Goal: Communication & Community: Answer question/provide support

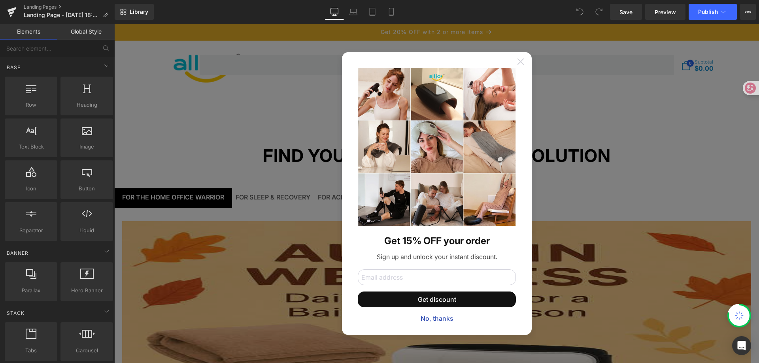
click at [520, 63] on icon at bounding box center [521, 62] width 6 height 6
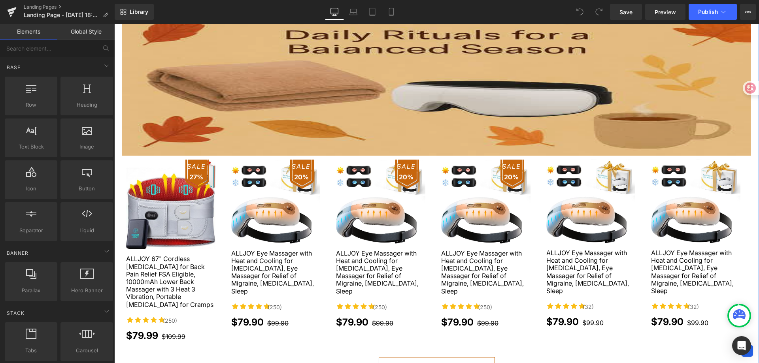
scroll to position [237, 0]
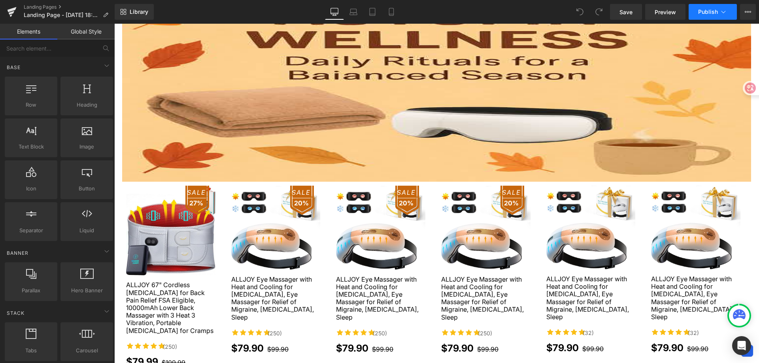
click at [708, 12] on span "Publish" at bounding box center [708, 12] width 20 height 6
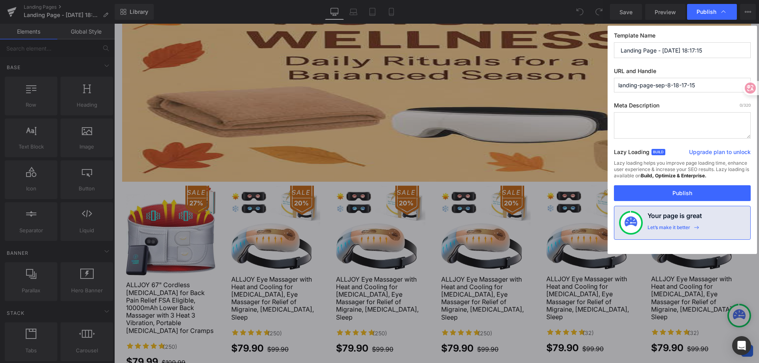
click at [679, 127] on textarea at bounding box center [682, 125] width 137 height 26
click at [676, 193] on button "Publish" at bounding box center [682, 193] width 137 height 16
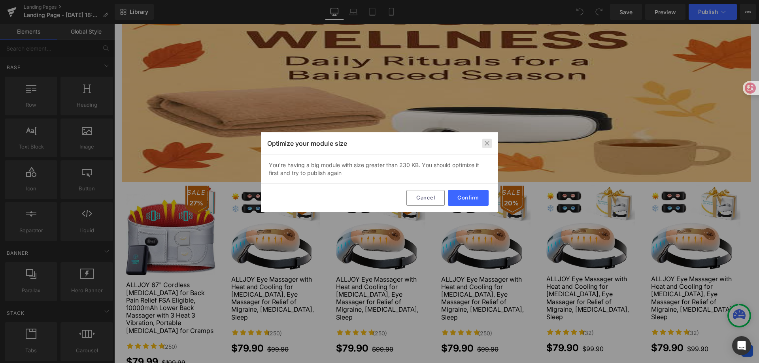
click at [488, 146] on img at bounding box center [487, 143] width 6 height 6
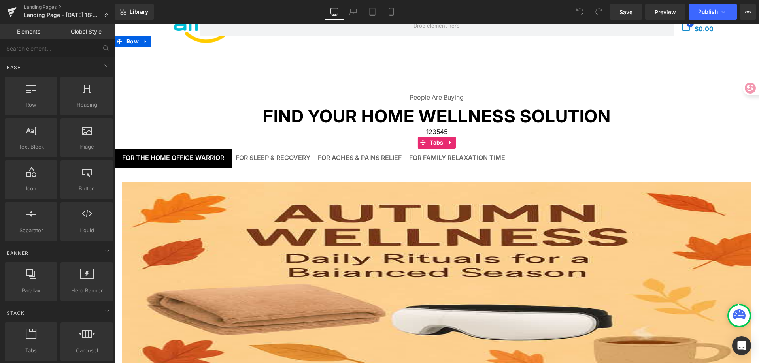
scroll to position [0, 0]
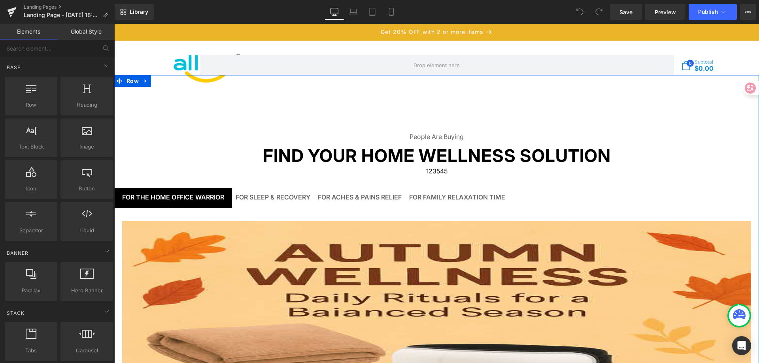
click at [659, 102] on div "People Are Buying Text Block Find Your Home Wellness Solution Text Block 123545…" at bounding box center [436, 369] width 645 height 589
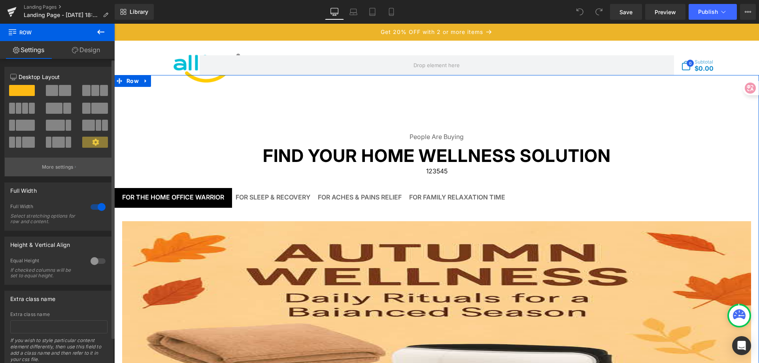
click at [57, 166] on p "More settings" at bounding box center [58, 167] width 32 height 7
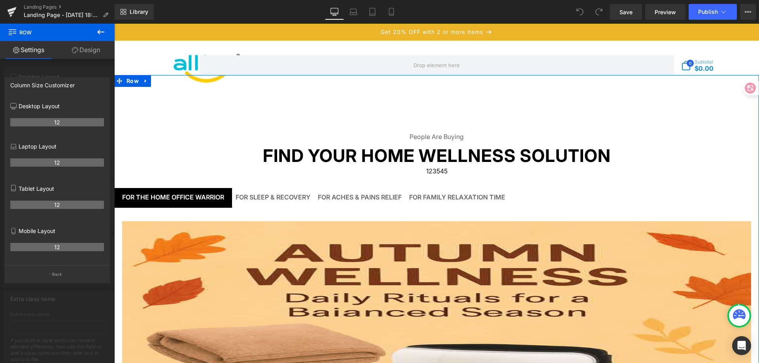
click at [91, 50] on link "Design" at bounding box center [85, 50] width 57 height 18
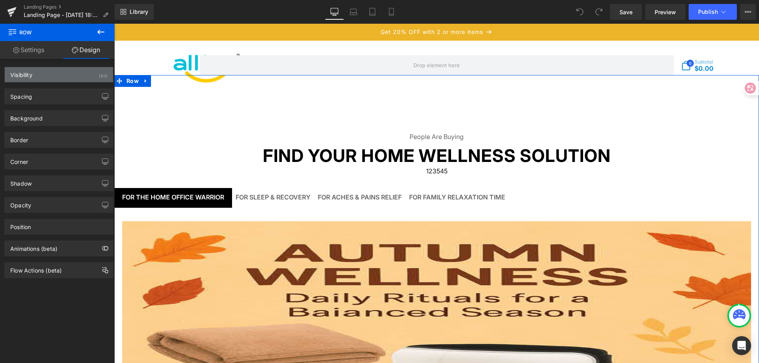
click at [79, 77] on div "Visibility (All)" at bounding box center [59, 74] width 108 height 15
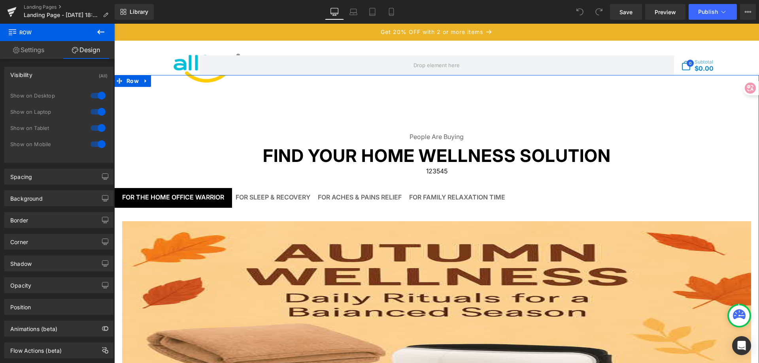
click at [79, 77] on div "Visibility (All)" at bounding box center [59, 74] width 108 height 15
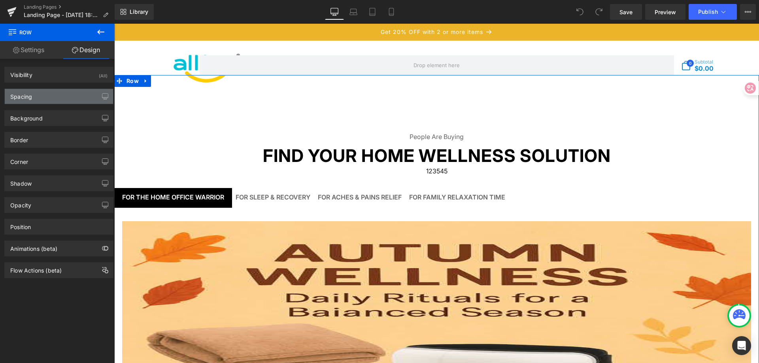
click at [79, 97] on div "Spacing" at bounding box center [59, 96] width 108 height 15
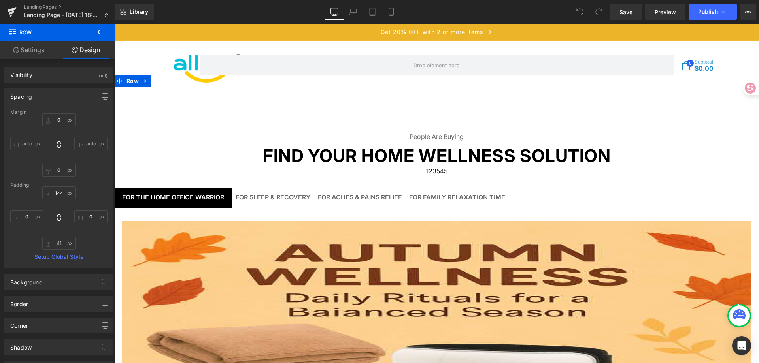
click at [79, 97] on div "Spacing" at bounding box center [59, 96] width 108 height 15
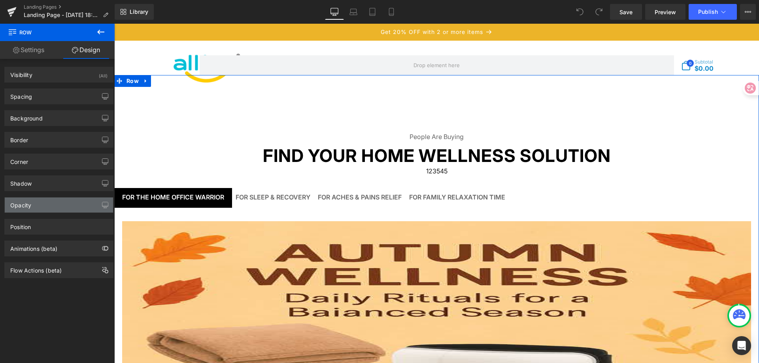
click at [61, 208] on div "Opacity" at bounding box center [59, 205] width 108 height 15
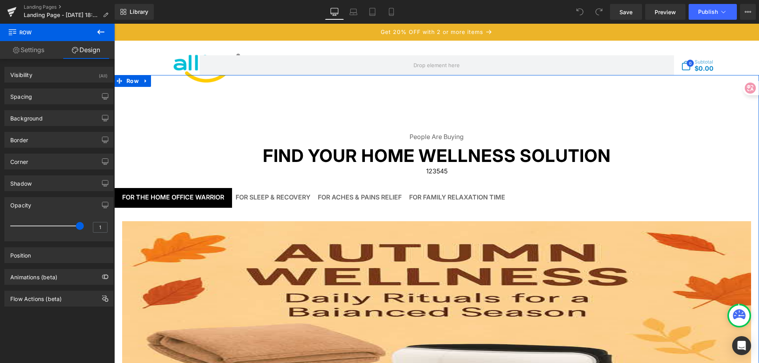
click at [63, 208] on div "Opacity" at bounding box center [59, 205] width 108 height 15
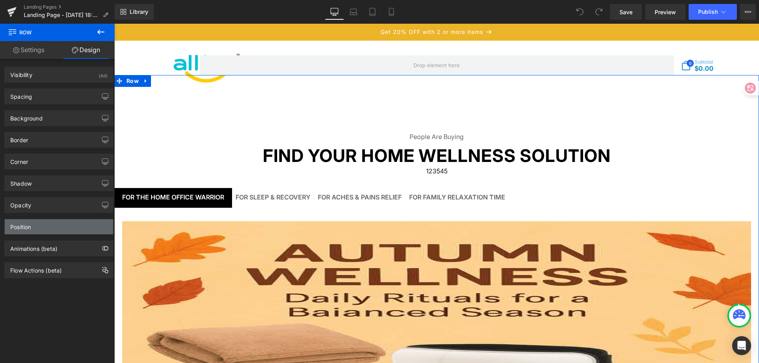
click at [64, 221] on div "Position" at bounding box center [59, 227] width 108 height 15
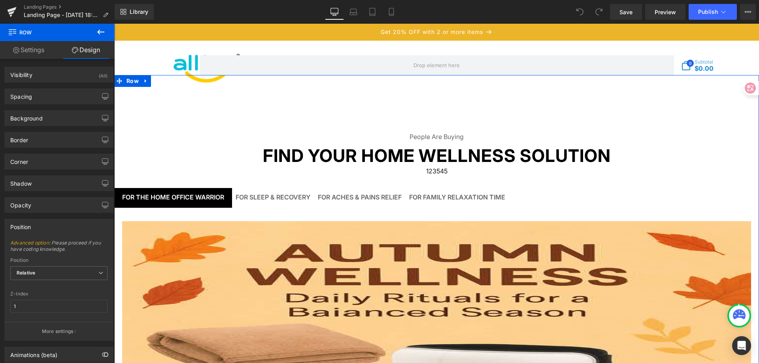
click at [64, 223] on div "Position" at bounding box center [59, 227] width 108 height 15
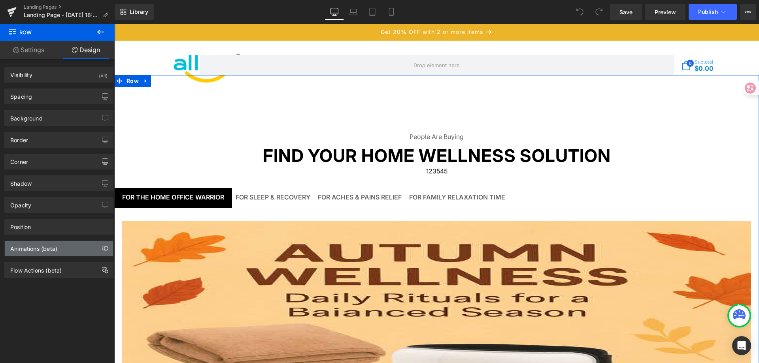
click at [62, 250] on div "Animations (beta)" at bounding box center [59, 248] width 108 height 15
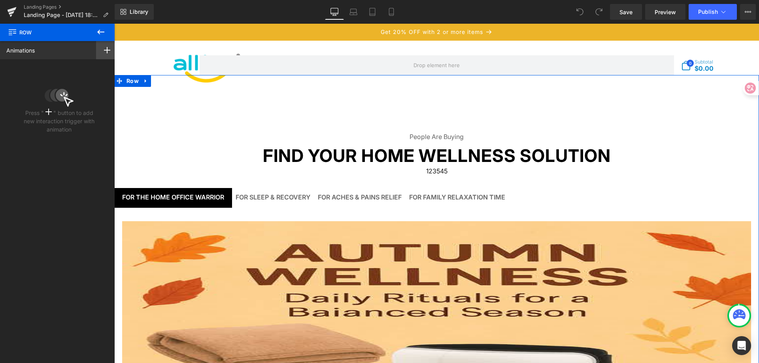
click at [104, 50] on rect at bounding box center [107, 50] width 6 height 1
click at [104, 51] on rect at bounding box center [107, 50] width 6 height 1
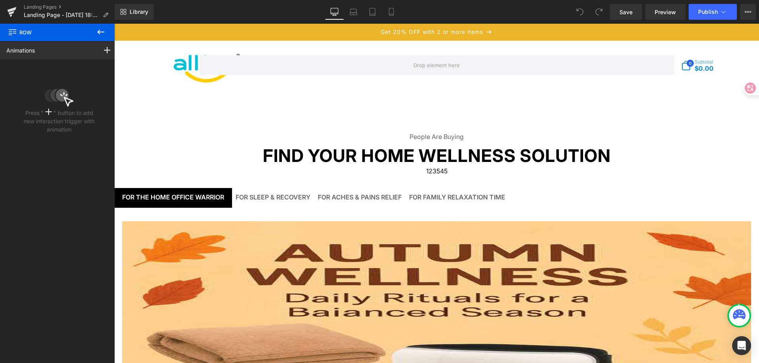
click at [102, 35] on icon at bounding box center [100, 31] width 9 height 9
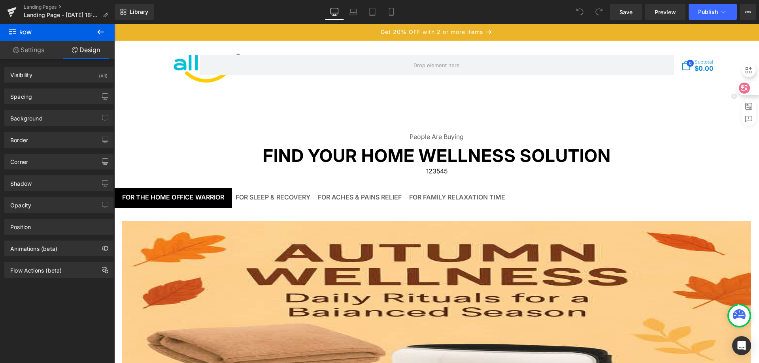
click at [748, 87] on icon at bounding box center [745, 88] width 7 height 6
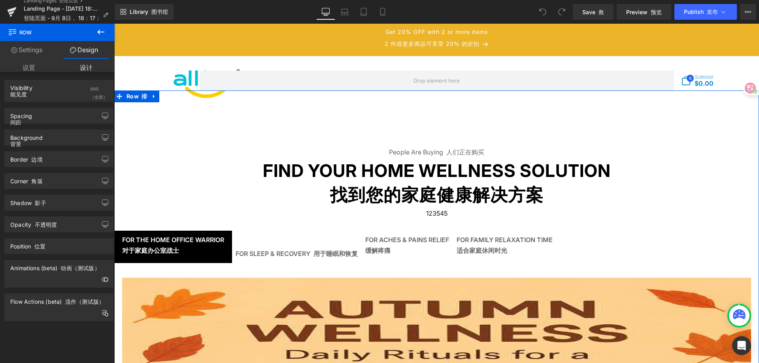
click at [37, 68] on font "设置" at bounding box center [29, 68] width 42 height 18
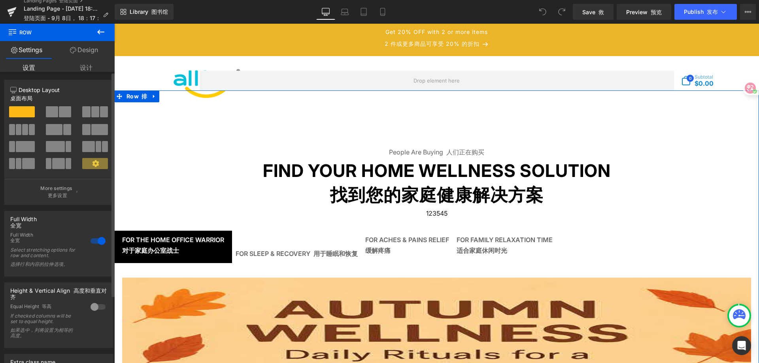
click at [55, 120] on div at bounding box center [59, 114] width 37 height 17
click at [59, 112] on span at bounding box center [65, 111] width 12 height 11
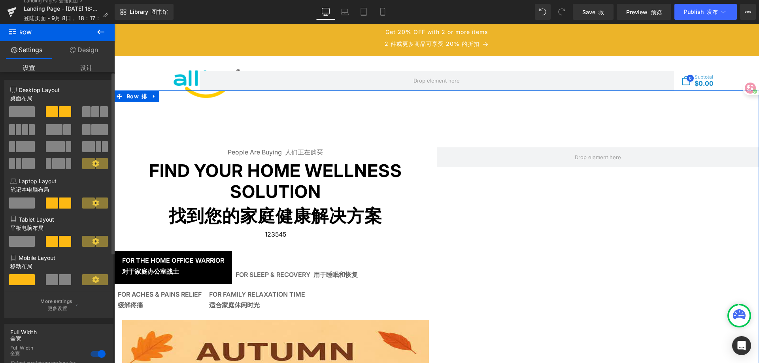
click at [13, 109] on span at bounding box center [22, 111] width 26 height 11
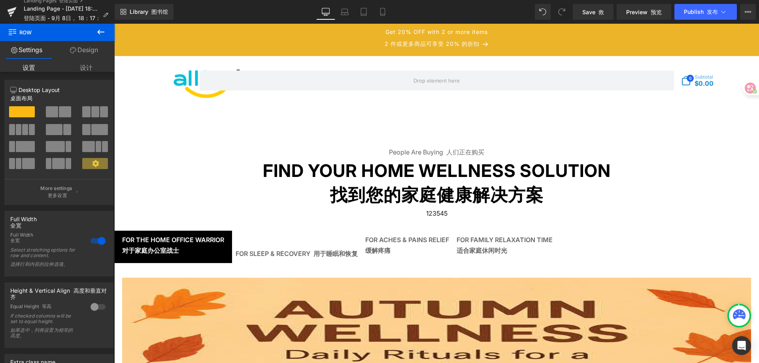
click at [101, 31] on icon at bounding box center [100, 31] width 9 height 9
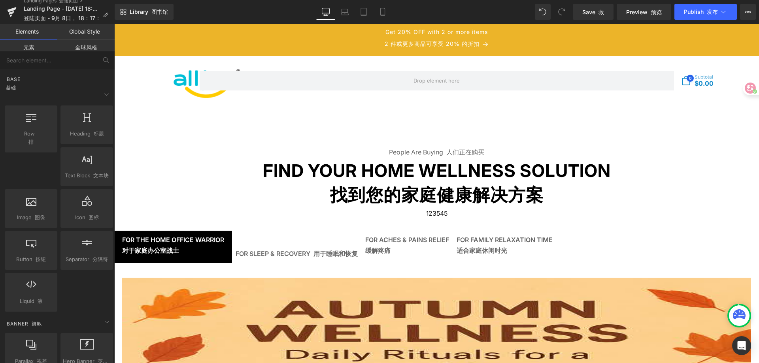
click at [88, 47] on font "全球风格" at bounding box center [86, 47] width 22 height 7
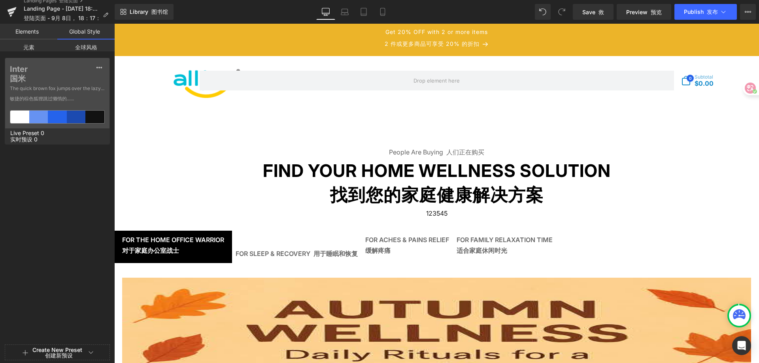
click at [91, 34] on link "Global Style 全球风格" at bounding box center [85, 32] width 57 height 16
click at [32, 34] on link "Elements 元素" at bounding box center [28, 32] width 57 height 16
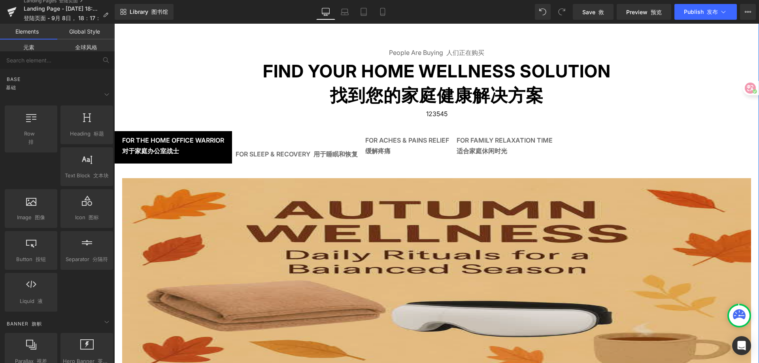
scroll to position [119, 0]
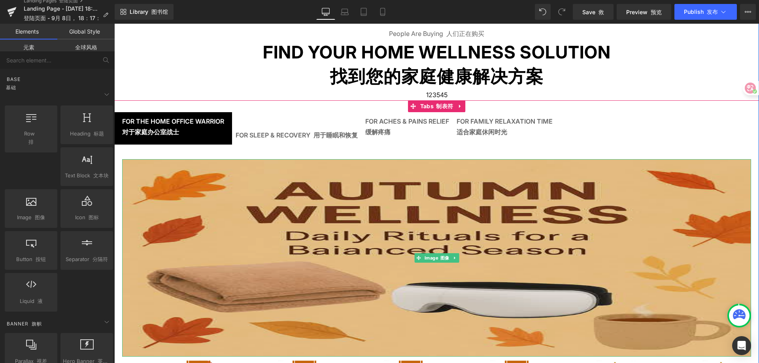
click at [509, 212] on img at bounding box center [436, 258] width 629 height 198
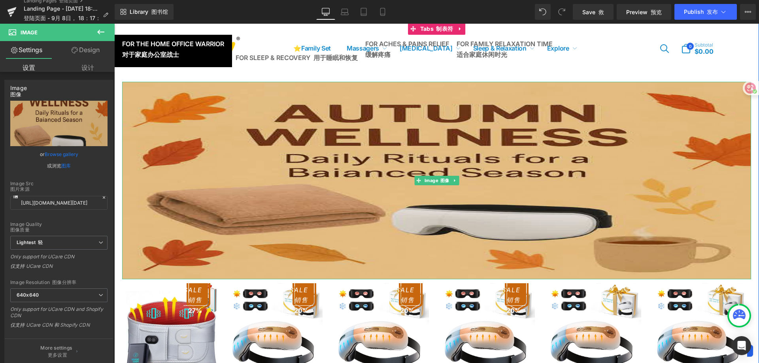
scroll to position [158, 0]
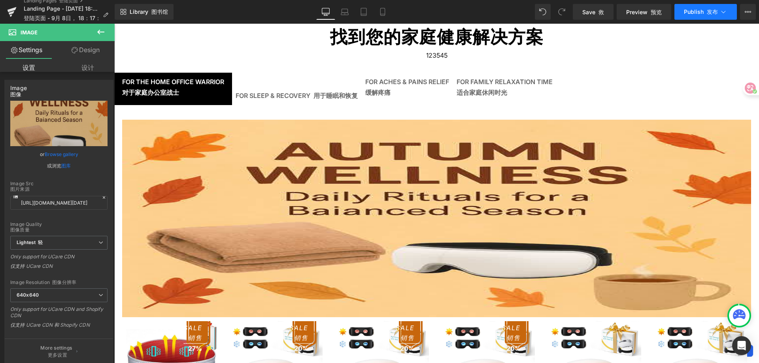
click at [700, 14] on span "Publish 发布" at bounding box center [701, 12] width 34 height 6
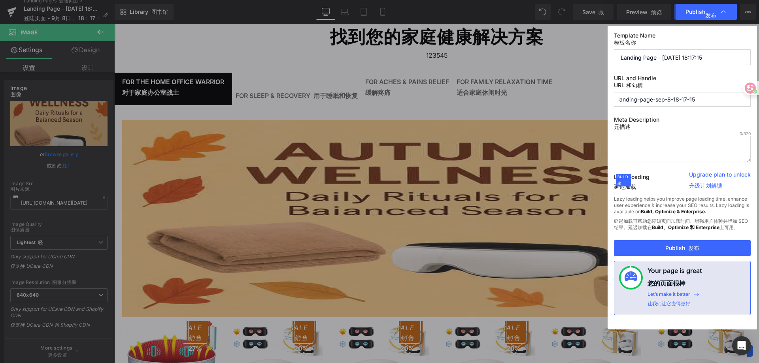
click at [710, 185] on font "升级计划解锁" at bounding box center [705, 185] width 33 height 7
click at [702, 179] on link "Upgrade plan to unlock 升级计划解锁" at bounding box center [720, 183] width 62 height 25
click at [712, 174] on link "Upgrade plan to unlock 升级计划解锁" at bounding box center [720, 183] width 62 height 25
click at [712, 180] on link "Upgrade plan to unlock 升级计划解锁" at bounding box center [720, 183] width 62 height 25
click at [713, 188] on font "升级计划解锁" at bounding box center [705, 185] width 33 height 7
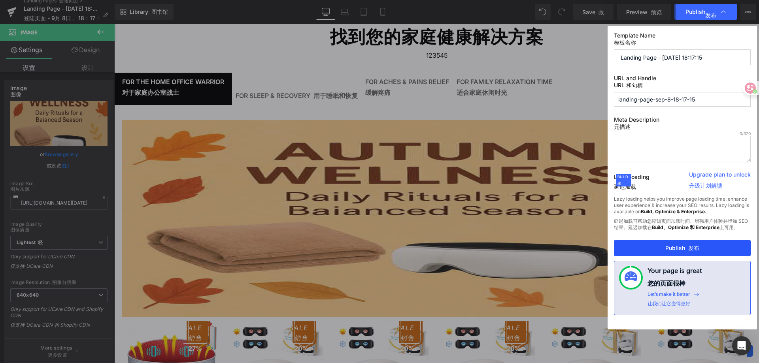
click at [700, 246] on button "Publish 发布" at bounding box center [682, 248] width 137 height 16
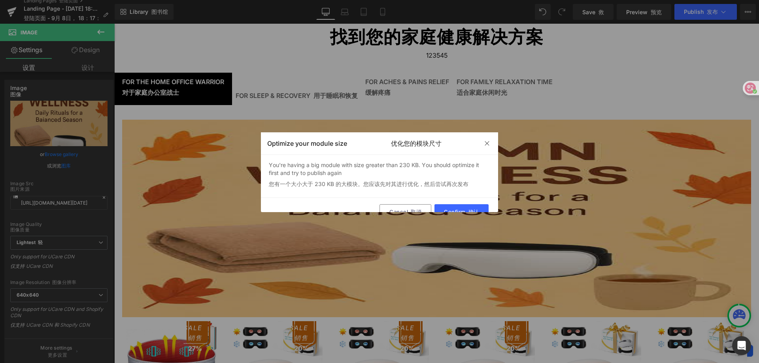
click at [421, 143] on font "优化您的模块尺寸" at bounding box center [416, 144] width 51 height 8
click at [485, 141] on img at bounding box center [487, 143] width 6 height 6
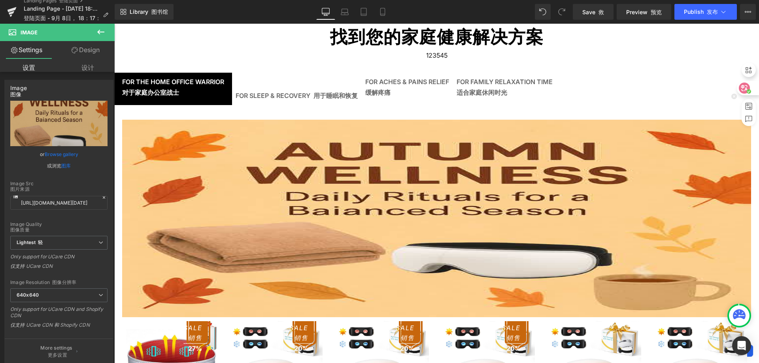
click at [746, 89] on icon at bounding box center [745, 88] width 7 height 6
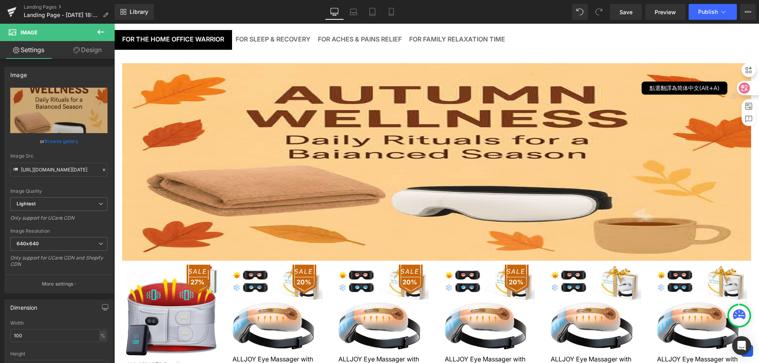
scroll to position [143, 0]
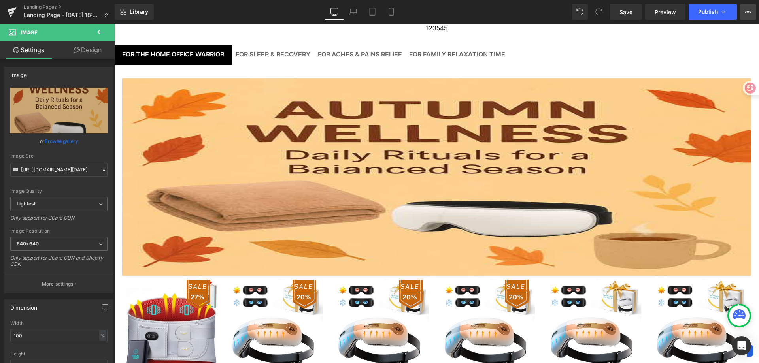
click at [753, 14] on button "Upgrade Plan View Live Page View with current Template Save Template to Library…" at bounding box center [748, 12] width 16 height 16
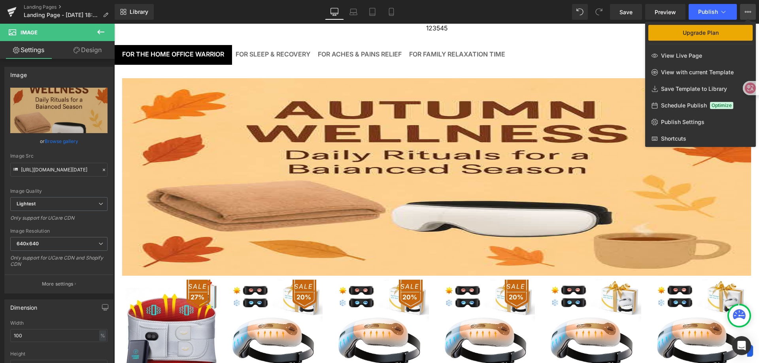
click at [732, 34] on link "Upgrade Plan" at bounding box center [701, 33] width 104 height 16
click at [726, 10] on icon at bounding box center [724, 12] width 8 height 8
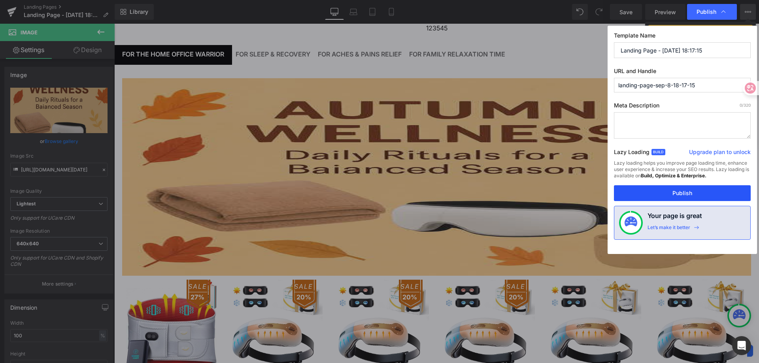
click at [691, 193] on button "Publish" at bounding box center [682, 193] width 137 height 16
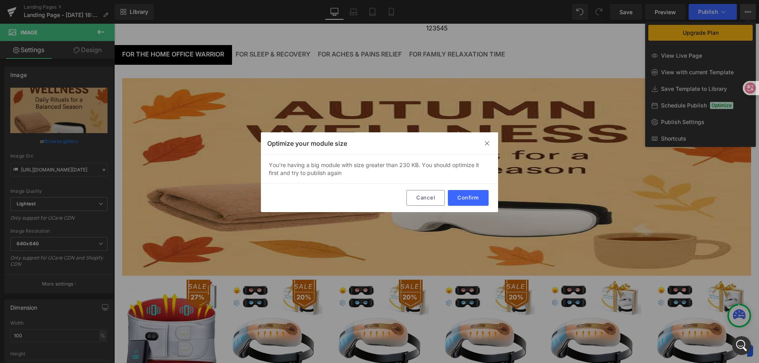
scroll to position [0, 0]
click at [471, 196] on button "Confirm" at bounding box center [468, 198] width 41 height 16
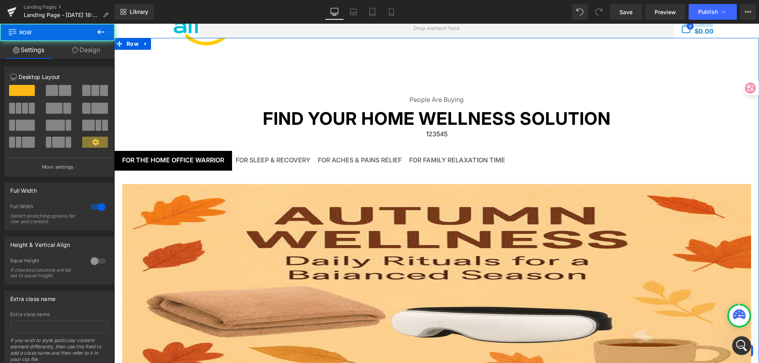
scroll to position [20, 0]
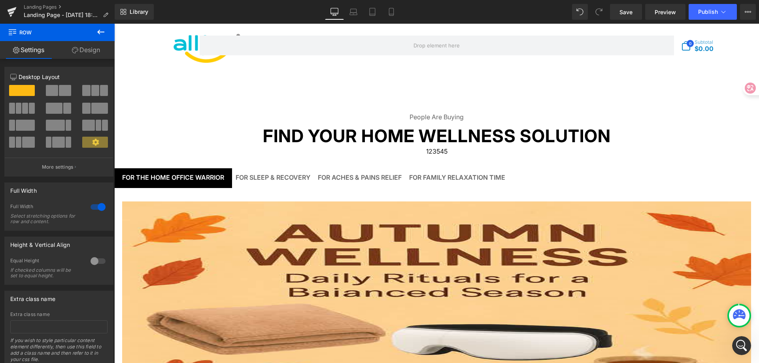
click at [62, 33] on span "Row" at bounding box center [47, 32] width 79 height 17
click at [9, 28] on icon at bounding box center [13, 32] width 8 height 8
click at [37, 30] on span "Row" at bounding box center [47, 32] width 79 height 17
click at [114, 24] on div "144px" at bounding box center [114, 24] width 0 height 0
click at [143, 62] on icon at bounding box center [146, 62] width 6 height 6
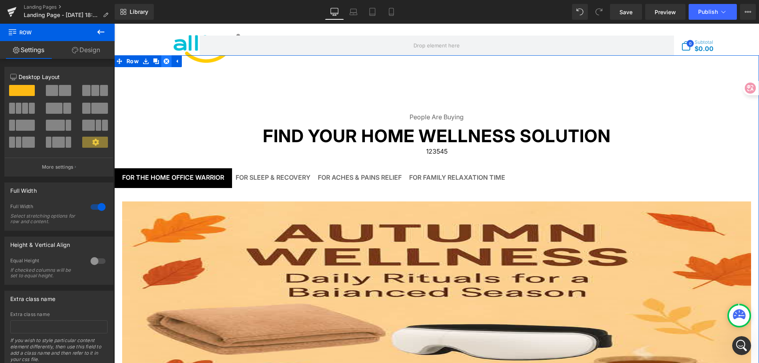
click at [165, 64] on icon at bounding box center [167, 62] width 6 height 6
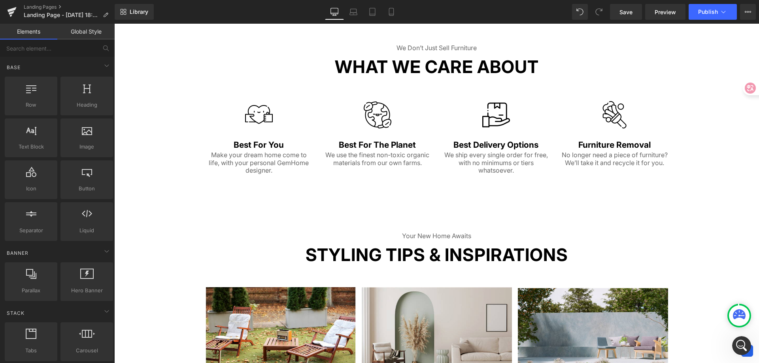
scroll to position [0, 0]
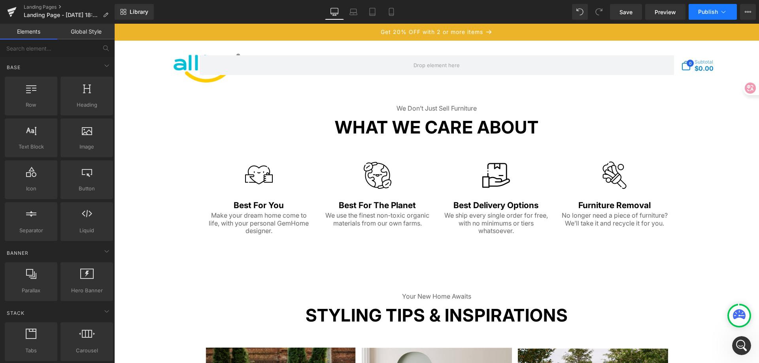
click at [706, 14] on span "Publish" at bounding box center [708, 12] width 20 height 6
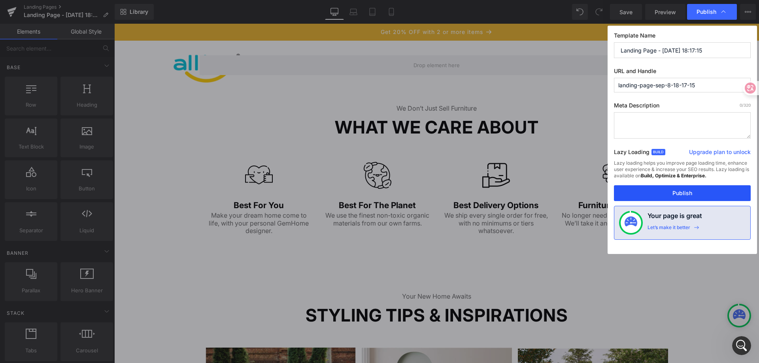
click at [675, 192] on button "Publish" at bounding box center [682, 193] width 137 height 16
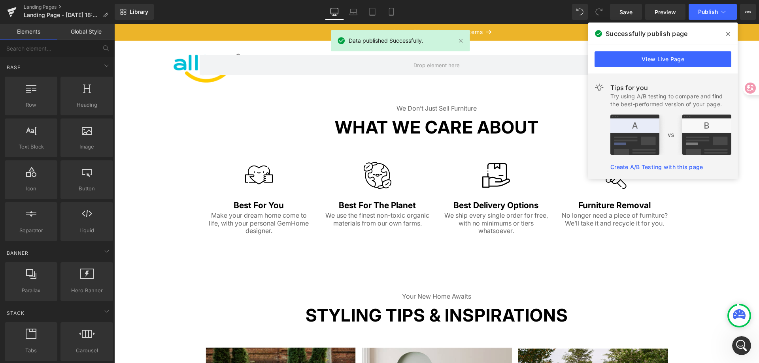
click at [728, 35] on icon at bounding box center [729, 34] width 4 height 4
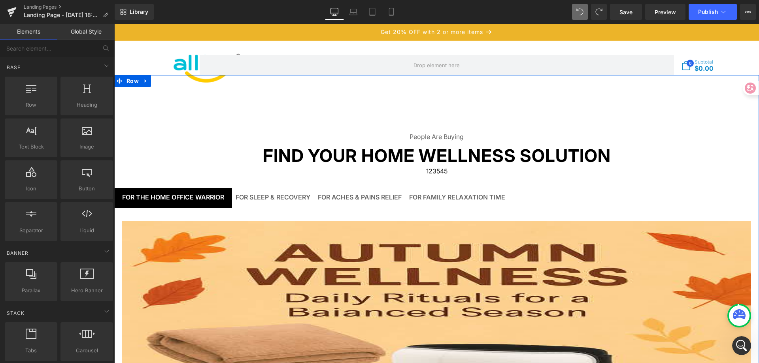
click at [571, 107] on div "People Are Buying Text Block Find Your Home Wellness Solution Text Block 123545…" at bounding box center [436, 370] width 645 height 590
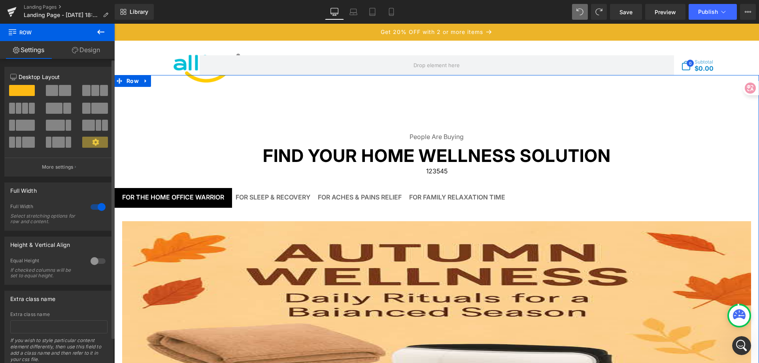
click at [100, 206] on div at bounding box center [98, 207] width 19 height 13
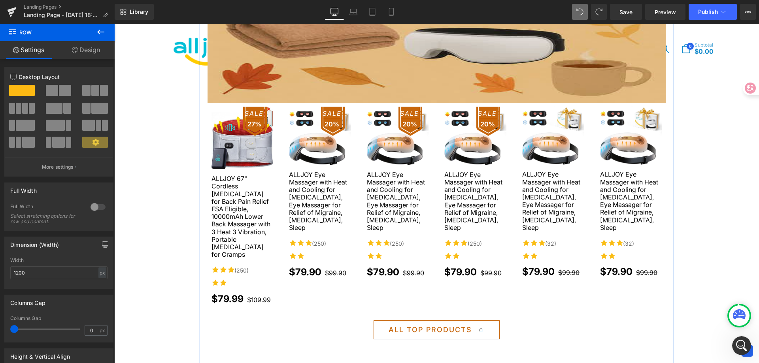
scroll to position [198, 0]
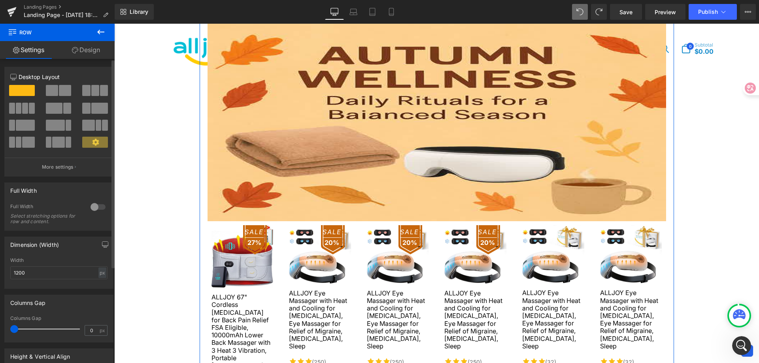
click at [96, 207] on div at bounding box center [98, 207] width 19 height 13
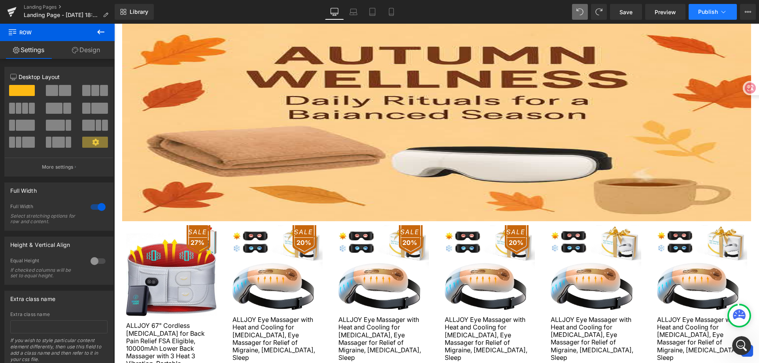
click at [722, 17] on button "Publish" at bounding box center [713, 12] width 48 height 16
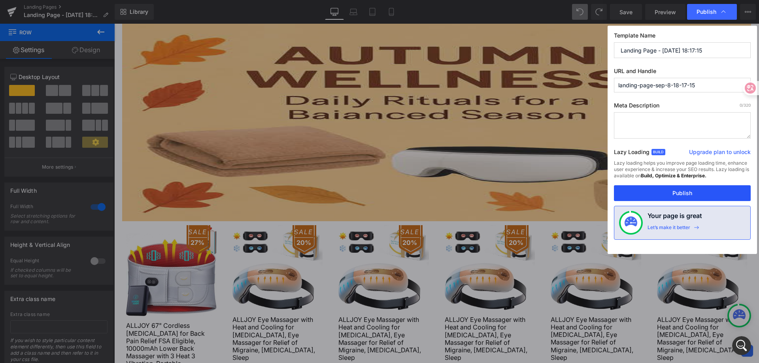
click at [679, 192] on button "Publish" at bounding box center [682, 193] width 137 height 16
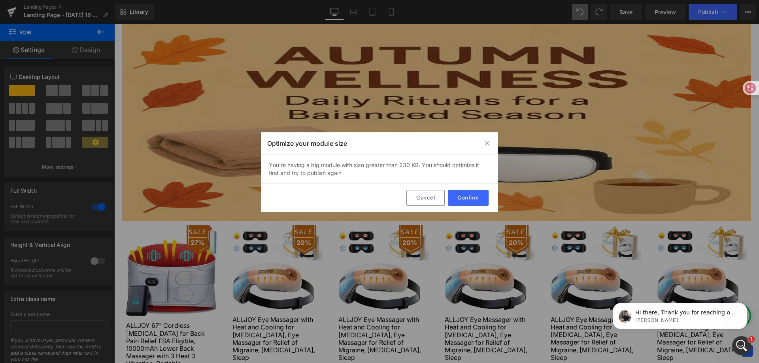
scroll to position [0, 0]
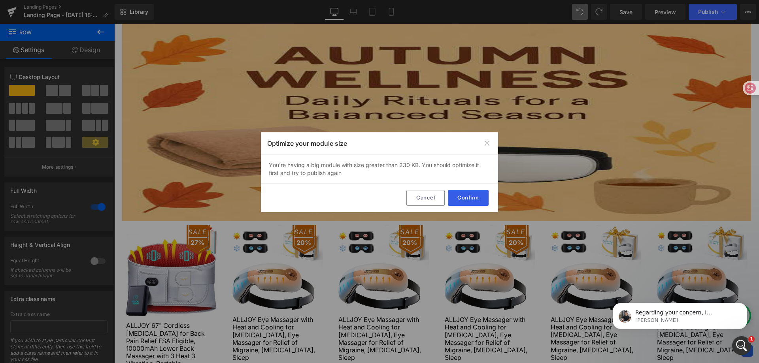
click at [471, 196] on button "Confirm" at bounding box center [468, 198] width 41 height 16
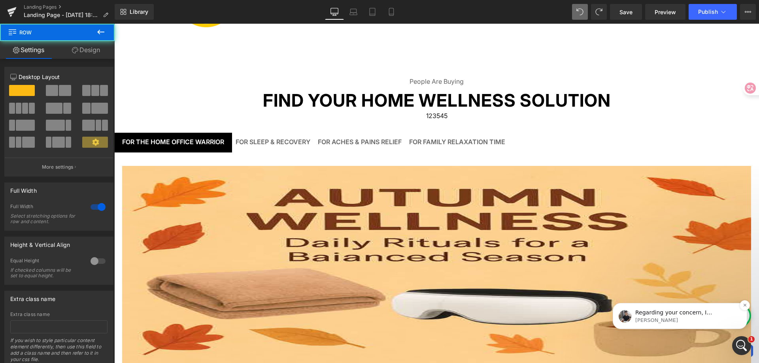
scroll to position [20, 0]
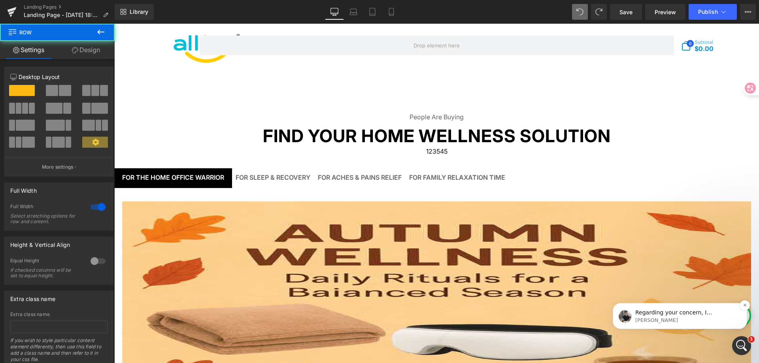
click at [708, 321] on p "Tony • 剛剛" at bounding box center [687, 320] width 102 height 7
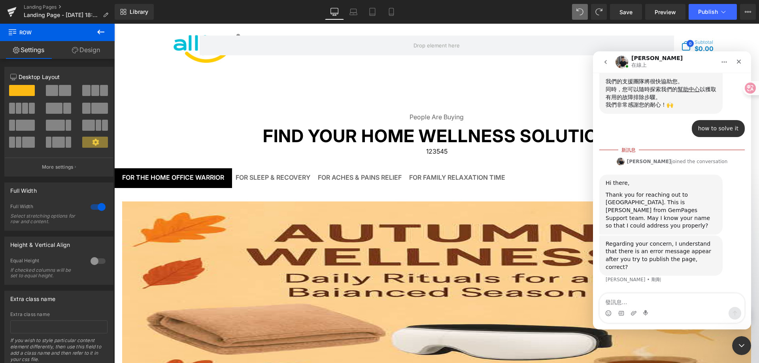
scroll to position [137, 0]
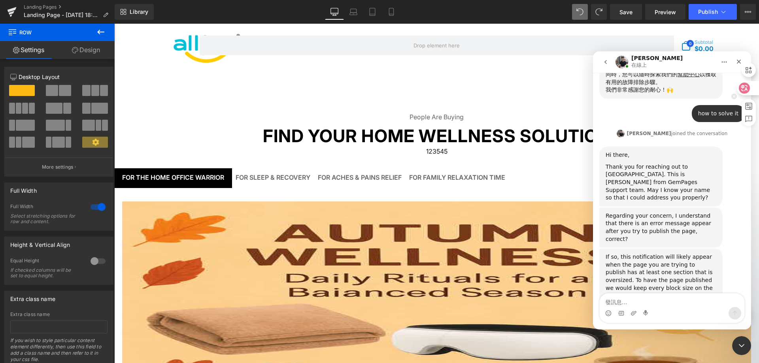
click at [747, 89] on icon at bounding box center [745, 88] width 7 height 6
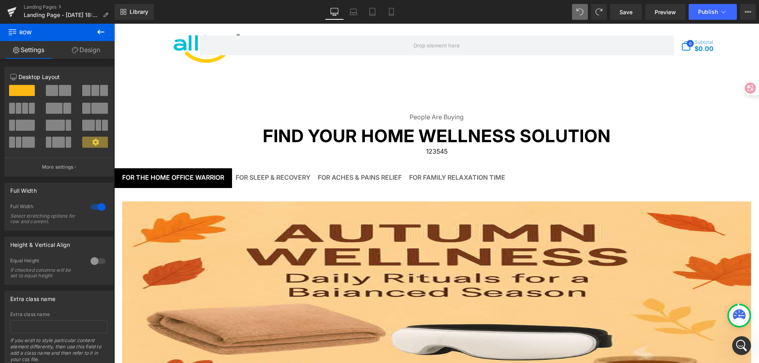
scroll to position [0, 0]
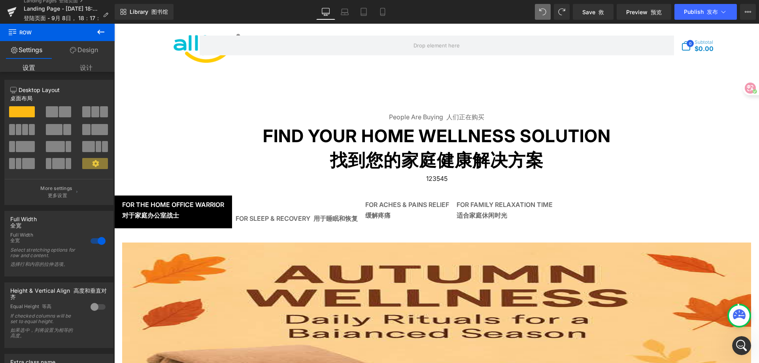
click at [742, 317] on icon at bounding box center [739, 315] width 13 height 10
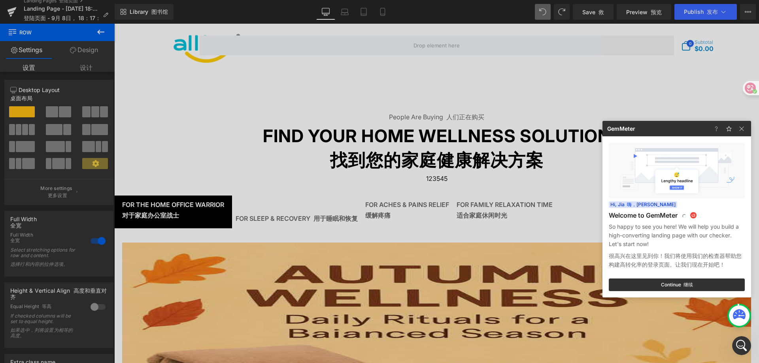
scroll to position [572, 0]
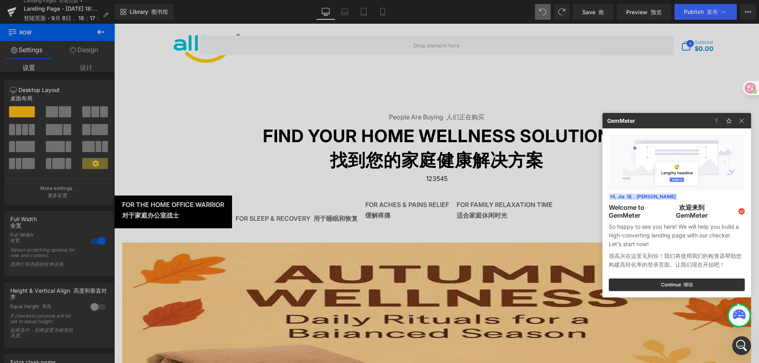
click at [742, 317] on icon at bounding box center [739, 315] width 13 height 10
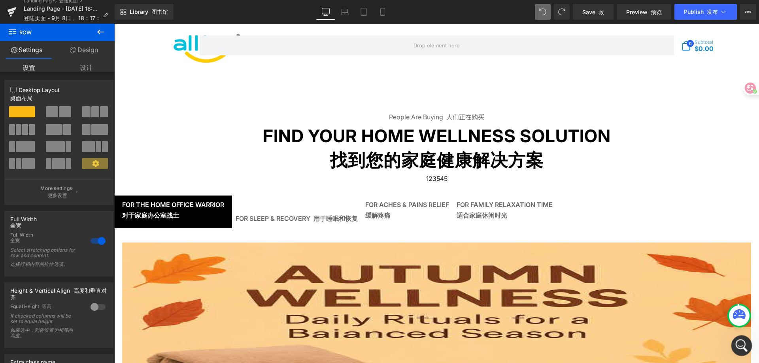
click at [743, 345] on icon "開啟 Intercom Messenger" at bounding box center [740, 345] width 13 height 13
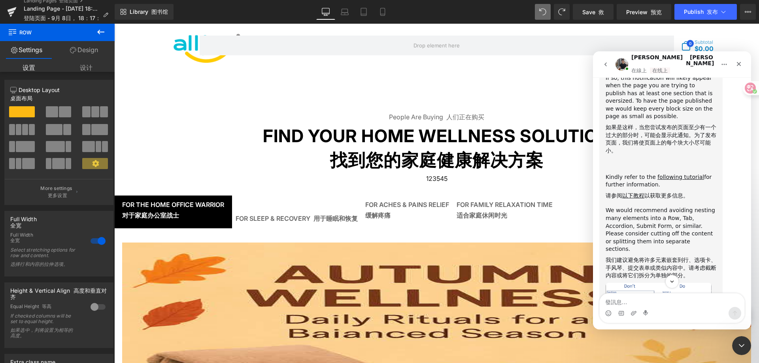
scroll to position [416, 0]
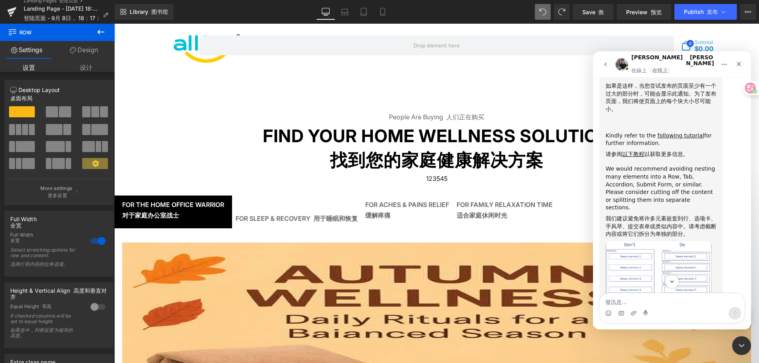
click at [704, 216] on font "我们建议避免将许多元素嵌套到行、选项卡、手风琴、提交表单或类似内容中。请考虑截断内容或将它们拆分为单独的部分。" at bounding box center [661, 227] width 111 height 22
drag, startPoint x: 273, startPoint y: 209, endPoint x: 159, endPoint y: 185, distance: 116.4
click at [273, 209] on div at bounding box center [379, 170] width 759 height 340
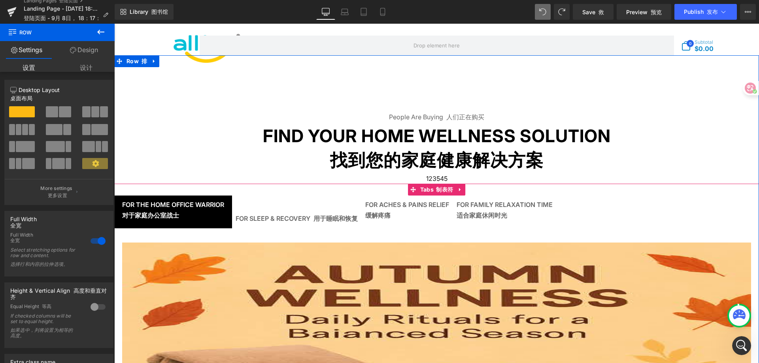
scroll to position [437, 0]
click at [324, 202] on ul "For the Home Office Warrior 对于家庭办公室战士 Text Block 文本块 For Sleep & Recovery 用于睡眠和…" at bounding box center [436, 215] width 645 height 39
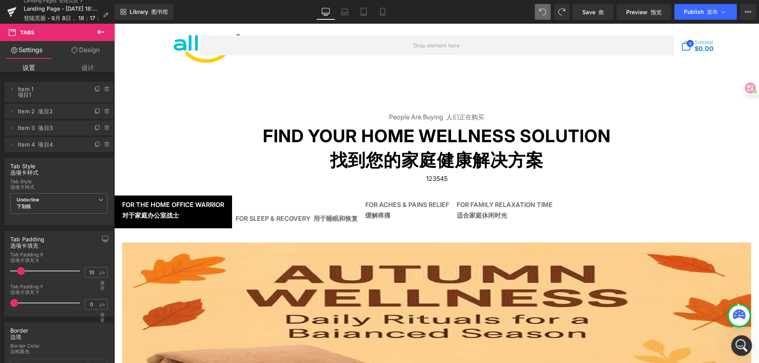
click at [740, 347] on icon "開啟 Intercom Messenger" at bounding box center [740, 345] width 13 height 13
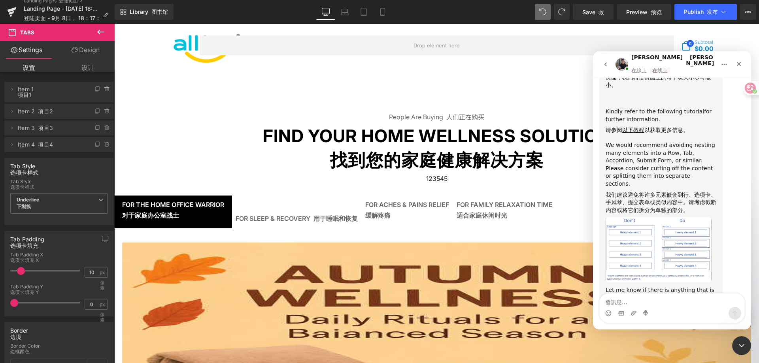
scroll to position [530, 0]
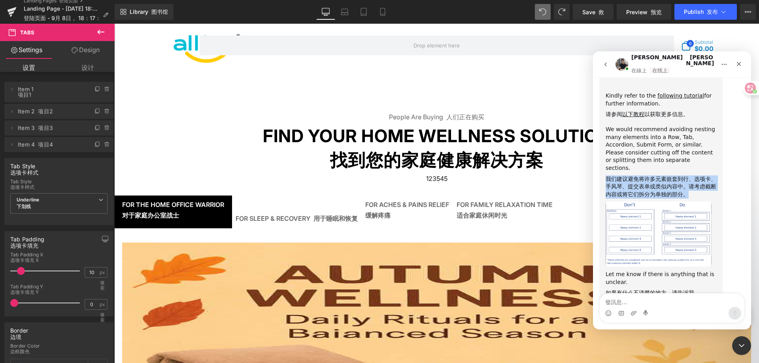
drag, startPoint x: 603, startPoint y: 151, endPoint x: 716, endPoint y: 165, distance: 113.5
click at [716, 165] on div "If so, this notification will likely appear when the page you are trying to pub…" at bounding box center [661, 146] width 123 height 317
click at [734, 196] on div "If so, this notification will likely appear when the page you are trying to pub…" at bounding box center [673, 155] width 146 height 335
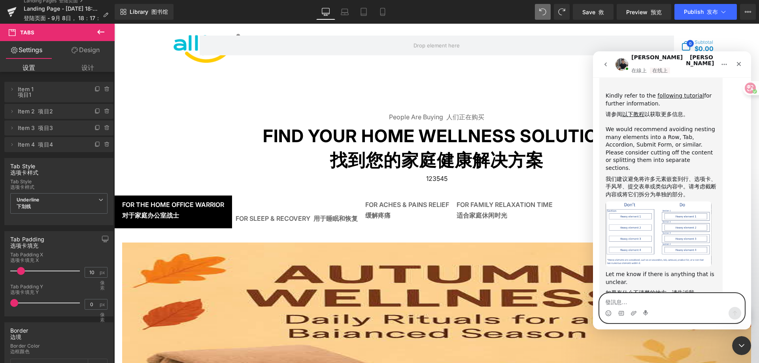
click at [662, 307] on textarea "發訊息..." at bounding box center [672, 300] width 145 height 13
click at [674, 308] on div "Intercom Messenger" at bounding box center [672, 313] width 145 height 13
click at [676, 306] on textarea "發訊息..." at bounding box center [672, 300] width 145 height 13
paste textarea "This is exactly what I need, why do you limit the size?"
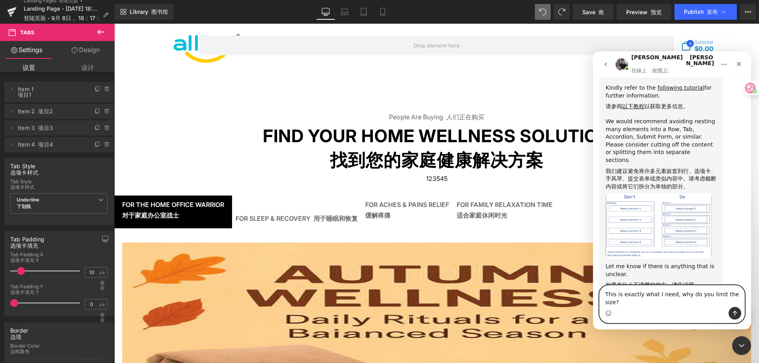
type textarea "This is exactly what I need, why do you limit the size?"
click at [733, 311] on icon "傳送訊息…" at bounding box center [735, 313] width 6 height 6
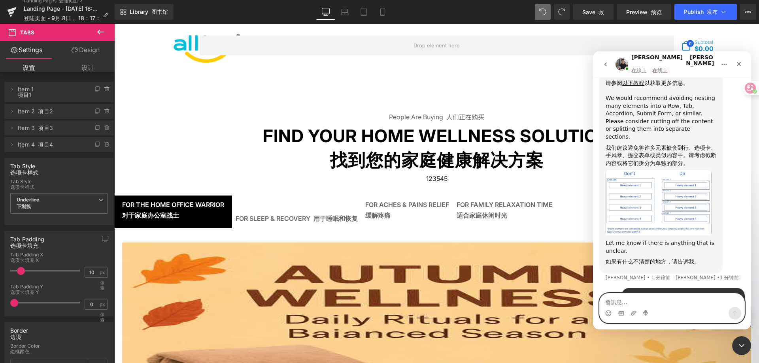
scroll to position [576, 0]
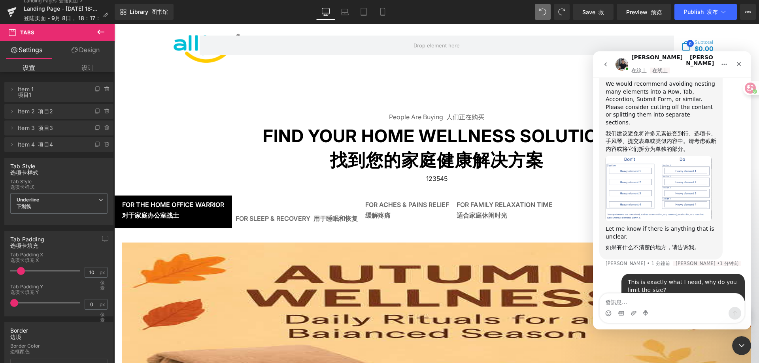
click at [238, 165] on div at bounding box center [379, 170] width 759 height 340
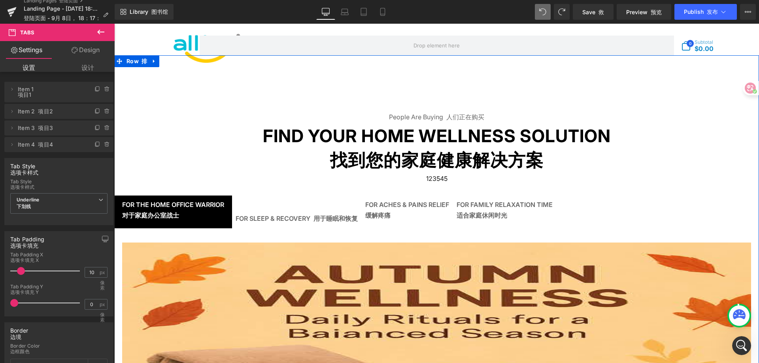
scroll to position [617, 0]
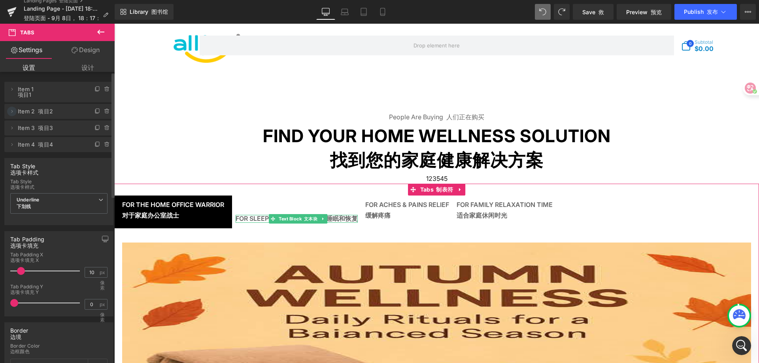
click at [14, 111] on icon at bounding box center [12, 111] width 6 height 6
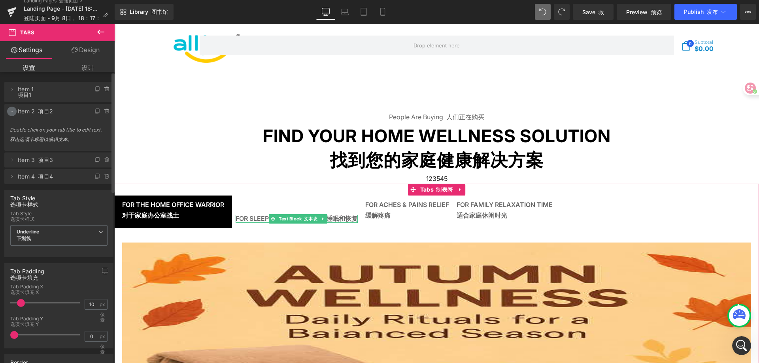
click at [14, 111] on icon at bounding box center [12, 111] width 6 height 6
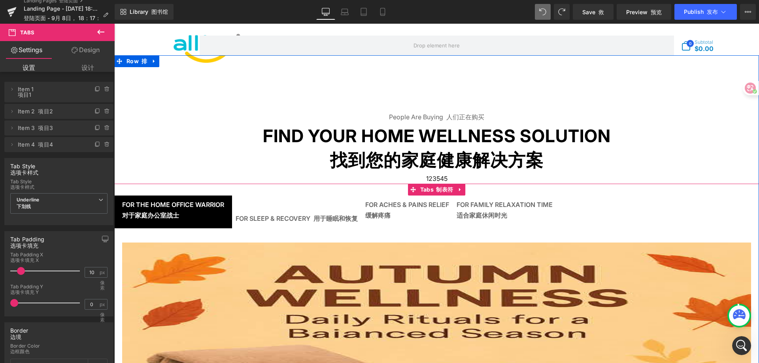
click at [290, 220] on span "For Sleep & Recovery 用于睡眠和恢复 Text Block 文本块" at bounding box center [297, 225] width 130 height 20
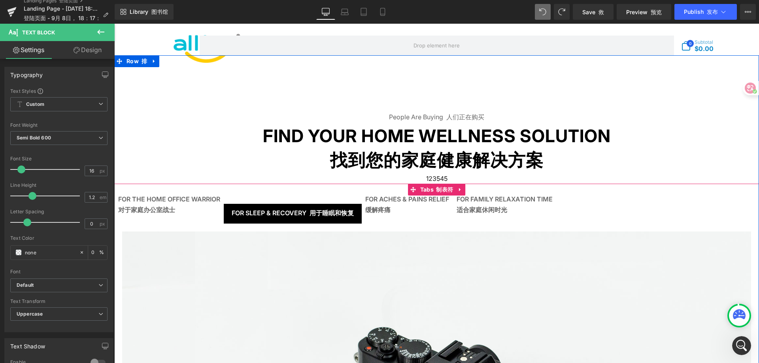
scroll to position [648, 0]
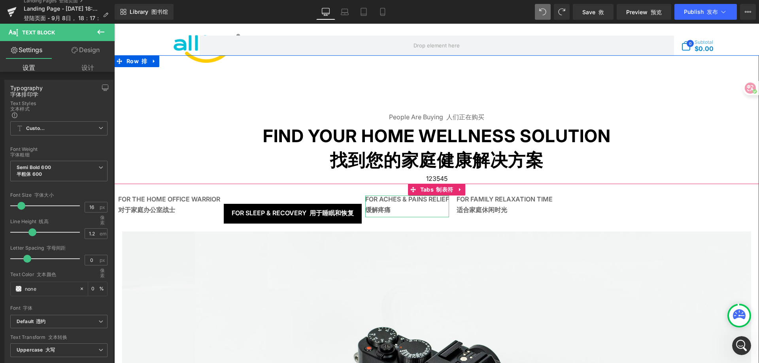
click at [403, 207] on div "For Aches & Pains Relief 缓解疼痛" at bounding box center [407, 206] width 84 height 21
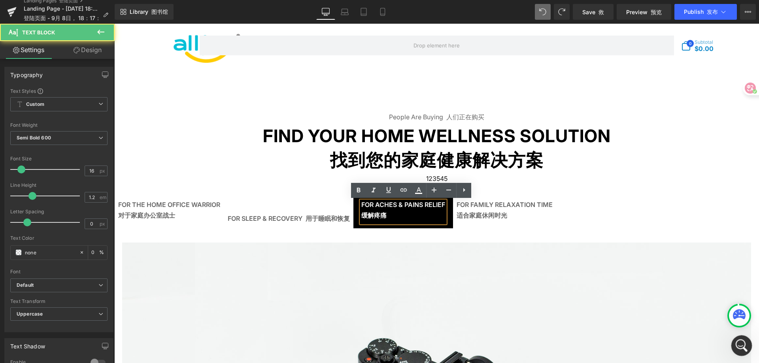
click at [742, 344] on icon "開啟 Intercom Messenger" at bounding box center [741, 345] width 6 height 6
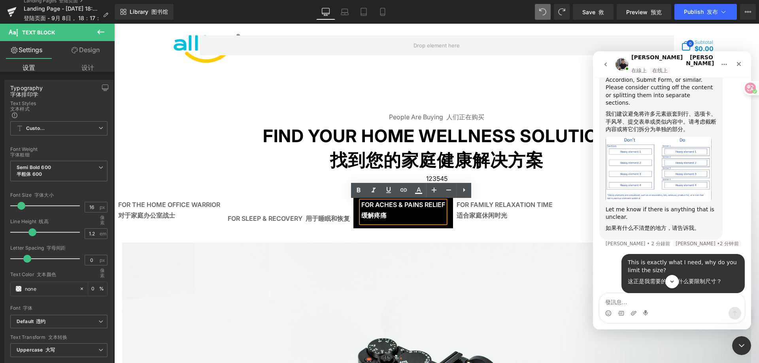
scroll to position [544, 0]
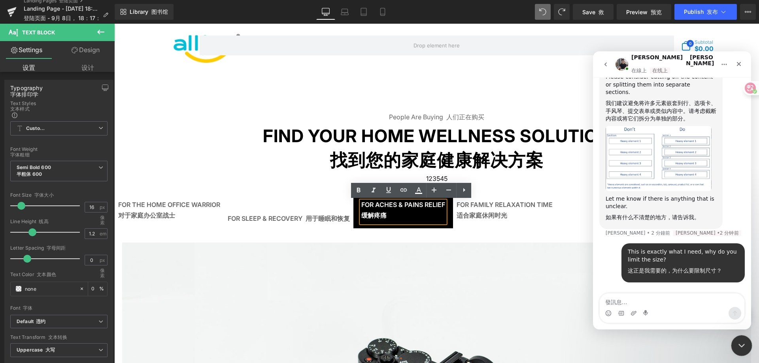
click at [738, 343] on icon "關閉 Intercom Messenger" at bounding box center [740, 344] width 9 height 9
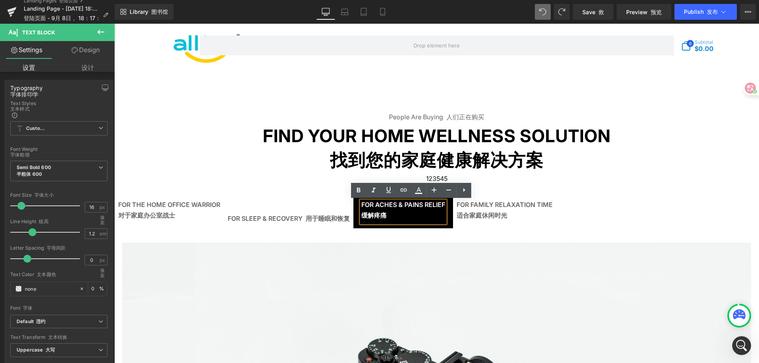
scroll to position [648, 0]
click at [223, 158] on p "Find Your Home Wellness Solution 找到您的家庭健康解决方案" at bounding box center [436, 150] width 645 height 48
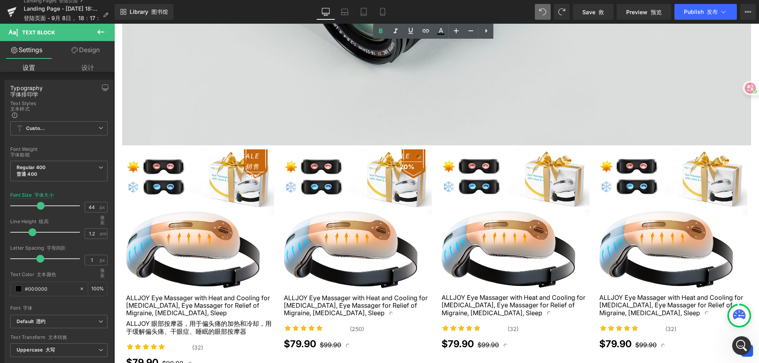
scroll to position [1038, 0]
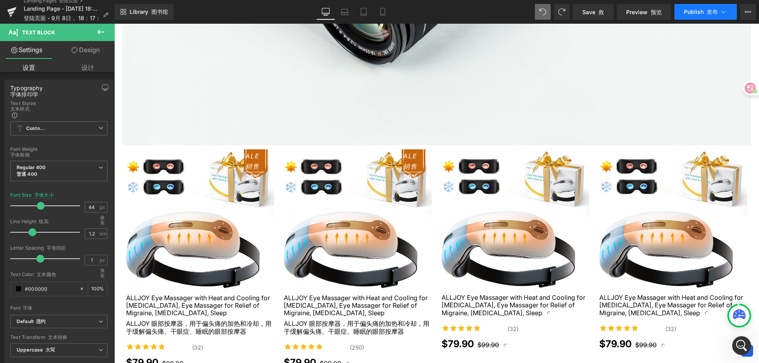
click at [714, 9] on font "发布" at bounding box center [712, 11] width 11 height 7
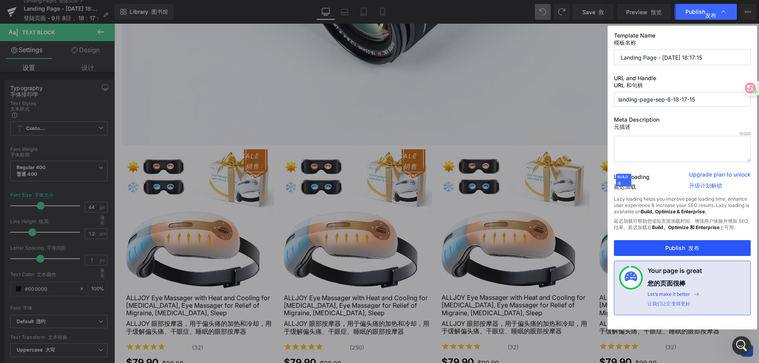
scroll to position [1065, 0]
drag, startPoint x: 568, startPoint y: 226, endPoint x: 682, endPoint y: 250, distance: 116.7
click at [682, 250] on button "Publish 发布" at bounding box center [682, 248] width 137 height 16
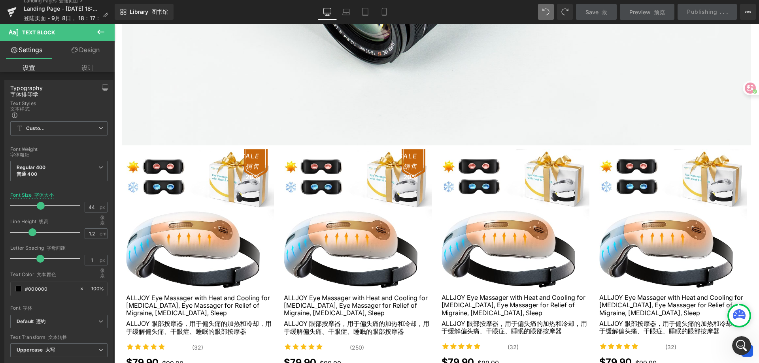
click at [749, 91] on icon at bounding box center [751, 88] width 7 height 6
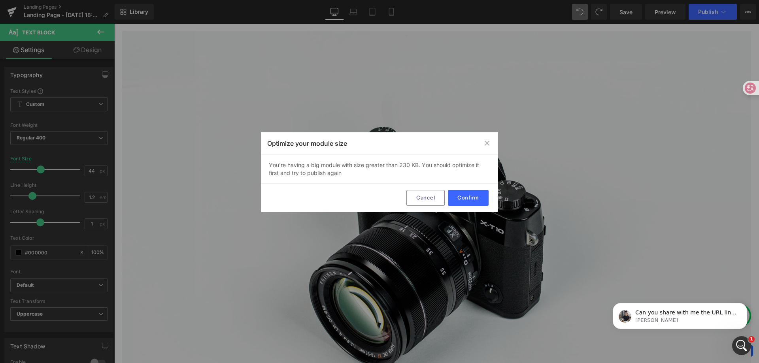
scroll to position [0, 0]
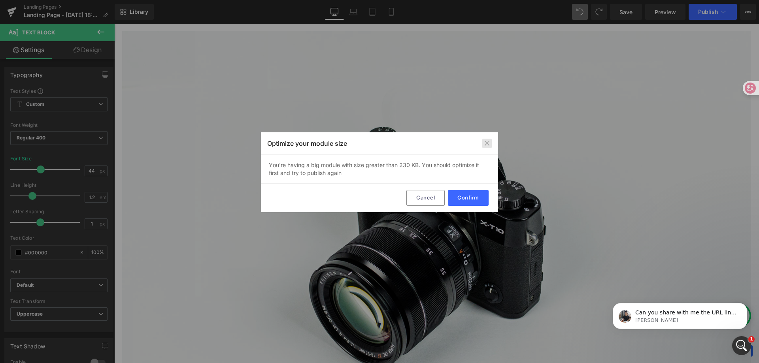
click at [487, 143] on img at bounding box center [487, 143] width 6 height 6
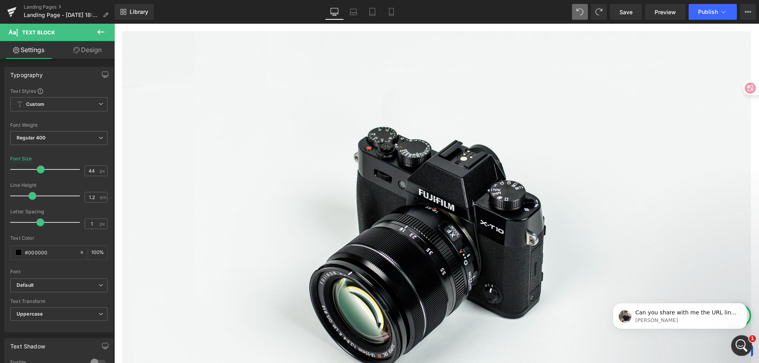
click at [742, 344] on icon "開啟 Intercom Messenger" at bounding box center [740, 345] width 13 height 13
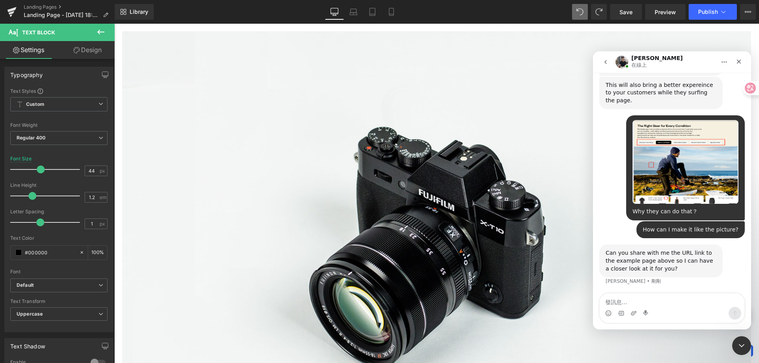
scroll to position [659, 0]
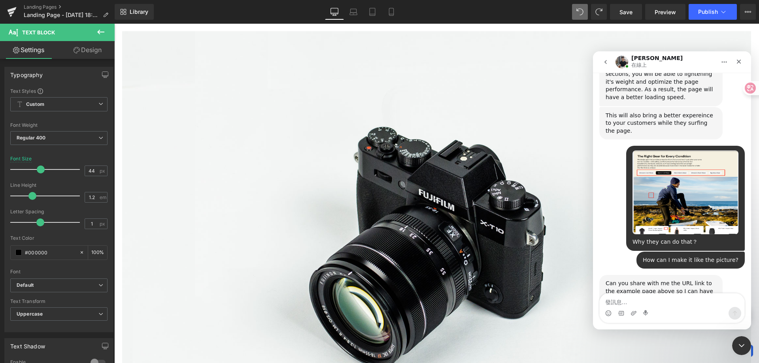
click at [642, 301] on textarea "發訊息..." at bounding box center [672, 300] width 145 height 13
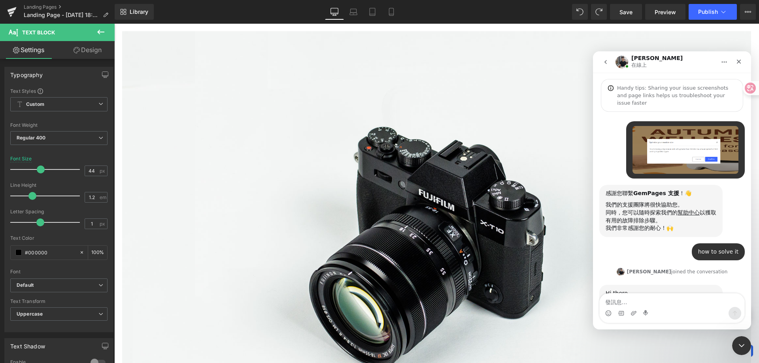
scroll to position [659, 0]
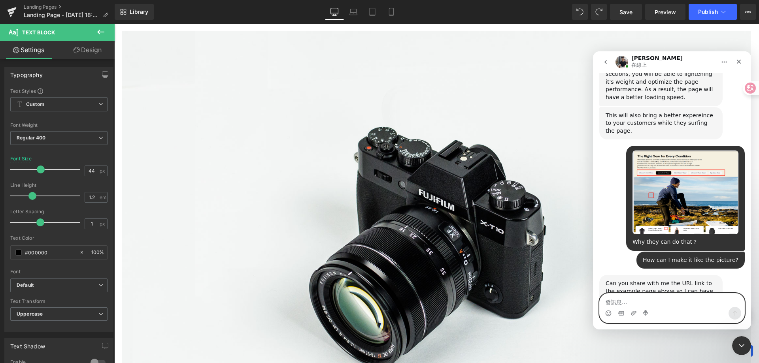
click at [636, 299] on textarea "發訊息..." at bounding box center [672, 300] width 145 height 13
type textarea "Okay"
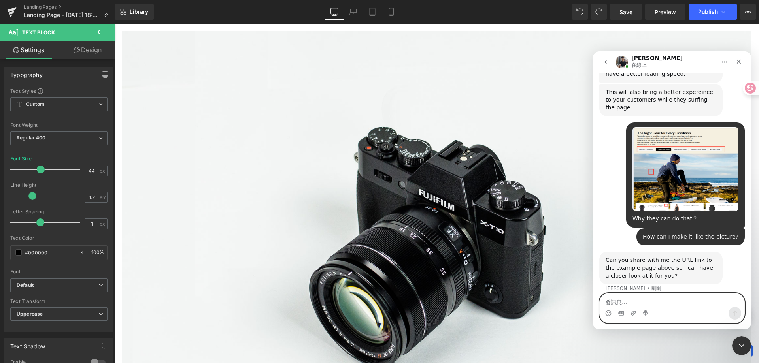
paste textarea "[URL][DOMAIN_NAME]"
type textarea "[URL][DOMAIN_NAME]"
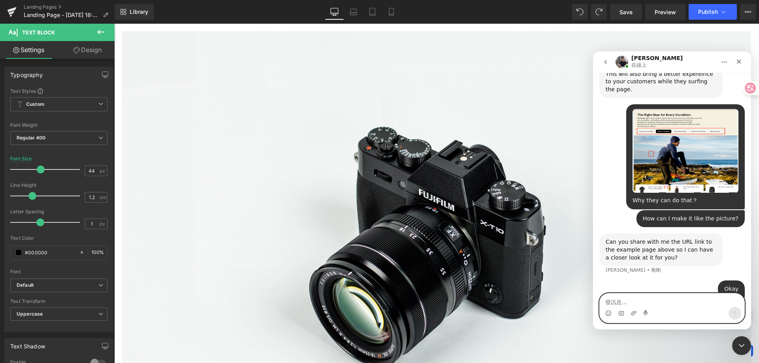
scroll to position [731, 0]
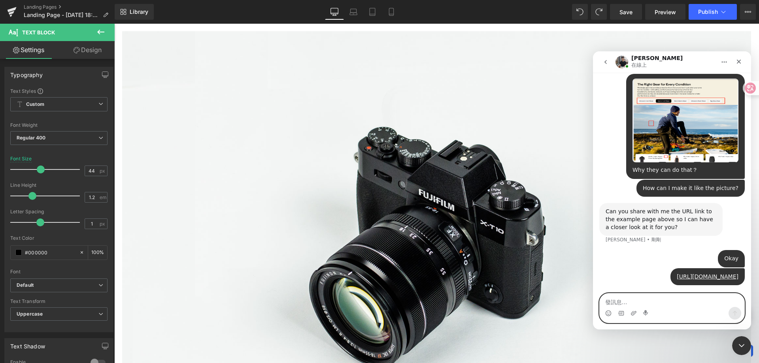
click at [675, 307] on textarea "發訊息..." at bounding box center [672, 300] width 145 height 13
type textarea "t"
type textarea "Thank you"
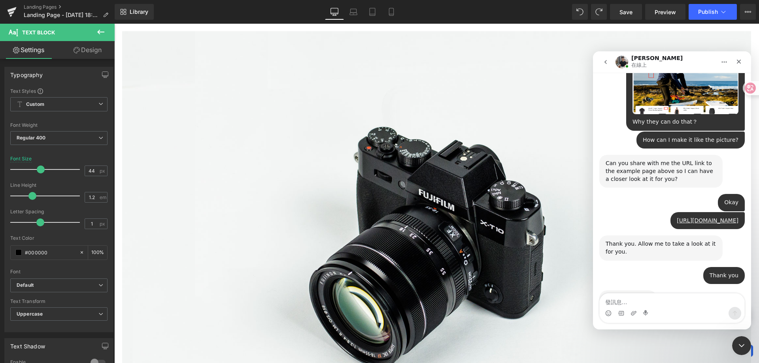
scroll to position [779, 0]
